Goal: Navigation & Orientation: Find specific page/section

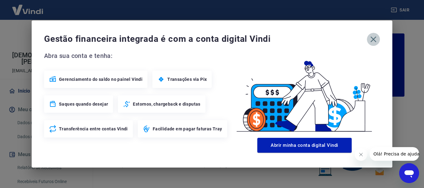
click at [376, 40] on icon "button" at bounding box center [374, 39] width 10 height 10
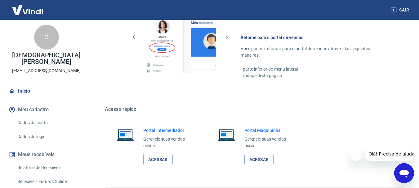
scroll to position [385, 0]
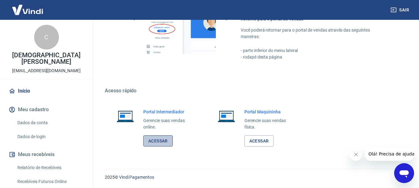
click at [146, 143] on link "Acessar" at bounding box center [157, 141] width 29 height 11
